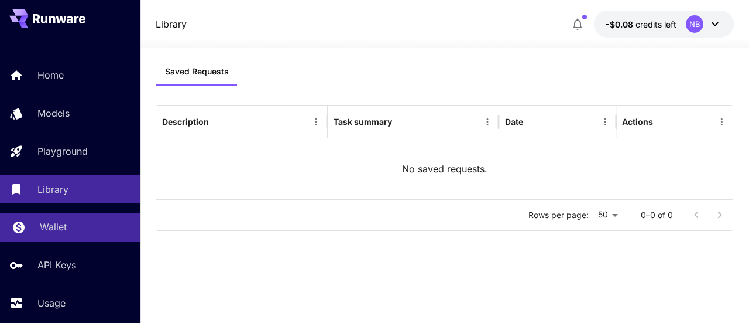
click at [87, 230] on div "Wallet" at bounding box center [85, 227] width 91 height 14
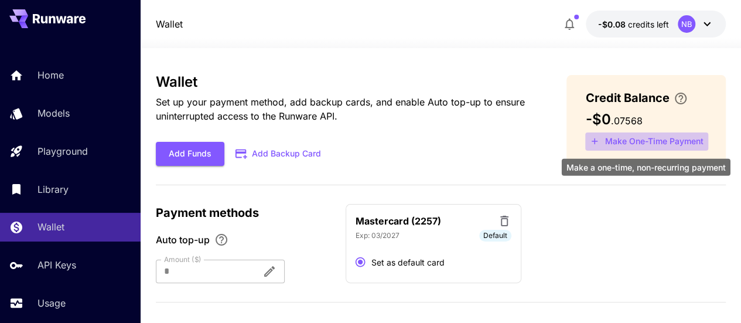
click at [629, 141] on button "Make One-Time Payment" at bounding box center [646, 141] width 123 height 18
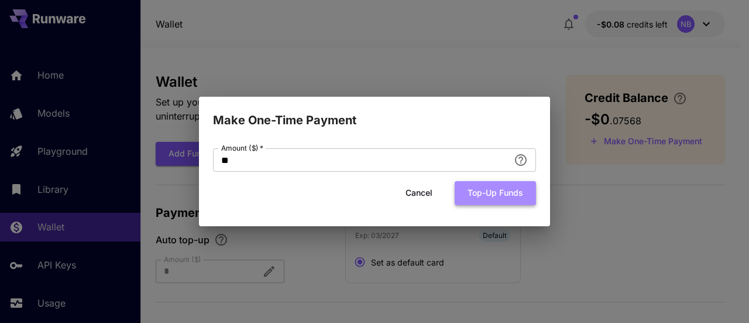
click at [484, 193] on button "Top-up funds" at bounding box center [495, 193] width 81 height 24
